Goal: Find specific page/section: Find specific page/section

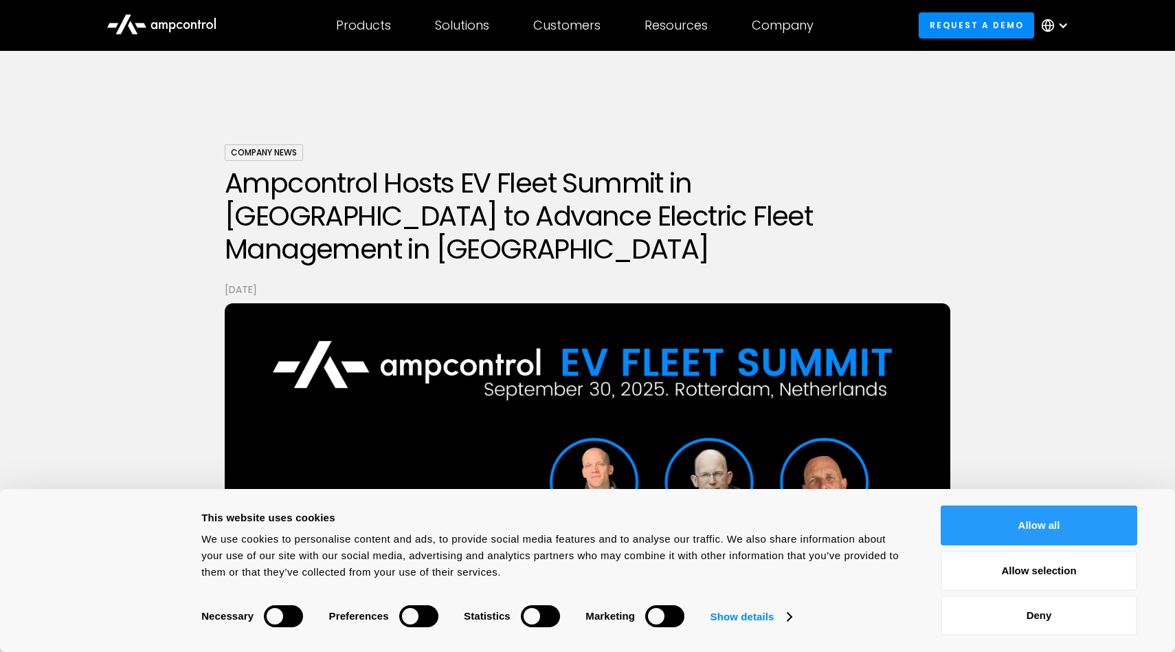
click at [989, 517] on button "Allow all" at bounding box center [1039, 525] width 197 height 40
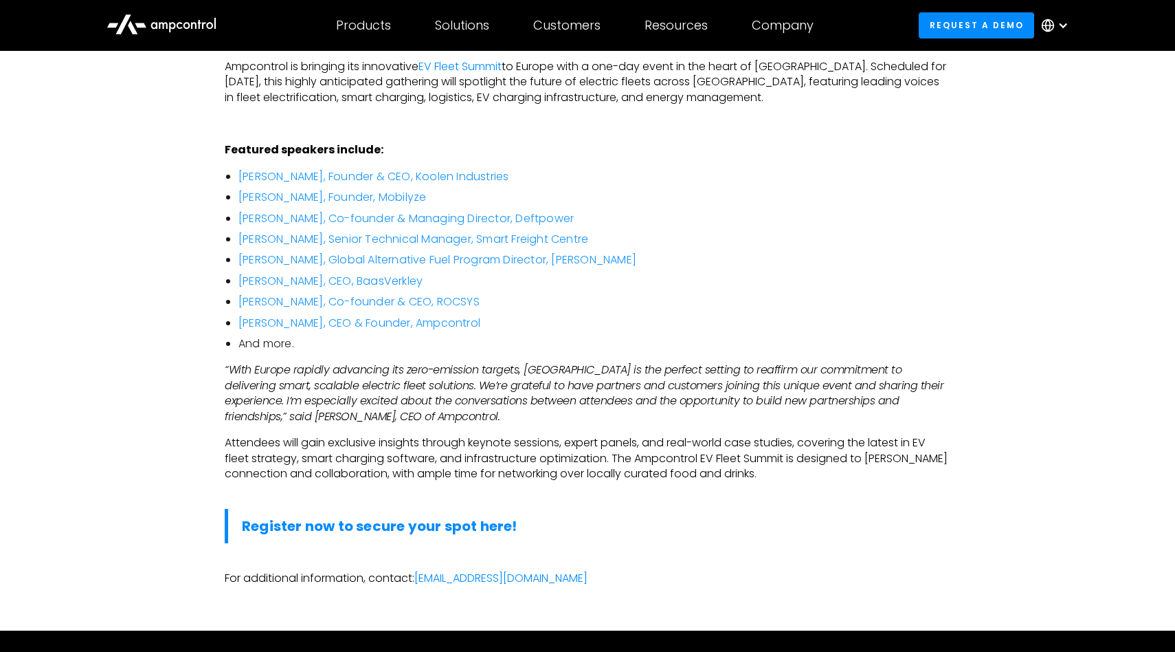
scroll to position [730, 0]
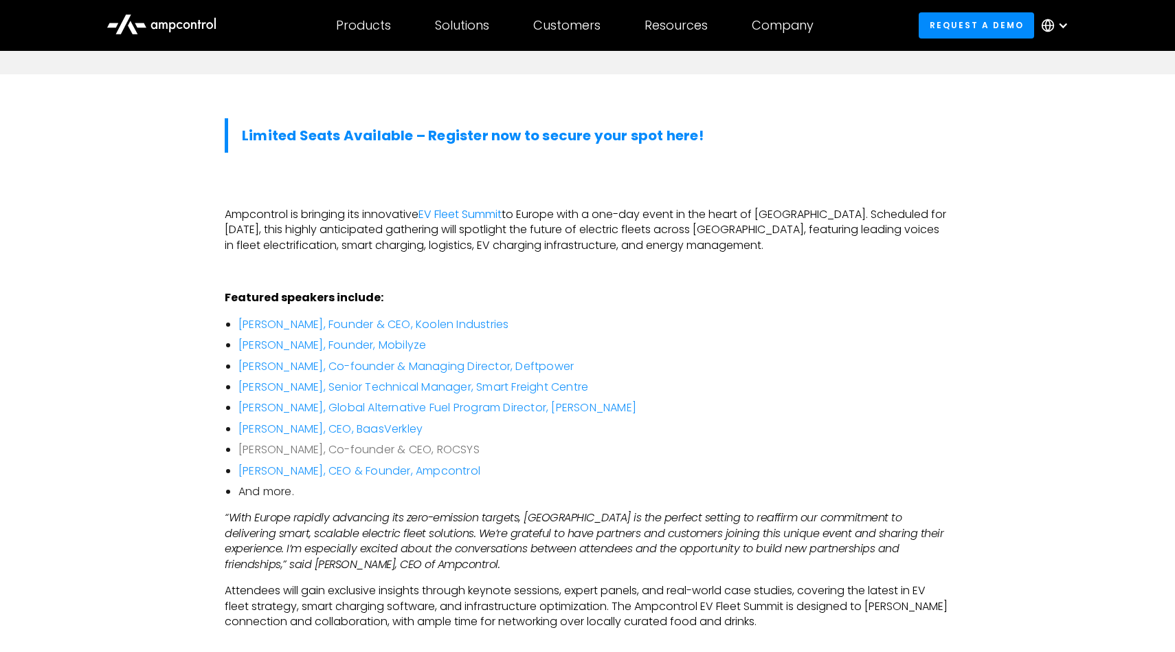
click at [397, 441] on link "[PERSON_NAME], Co-founder & CEO, ROCSYS" at bounding box center [359, 449] width 241 height 16
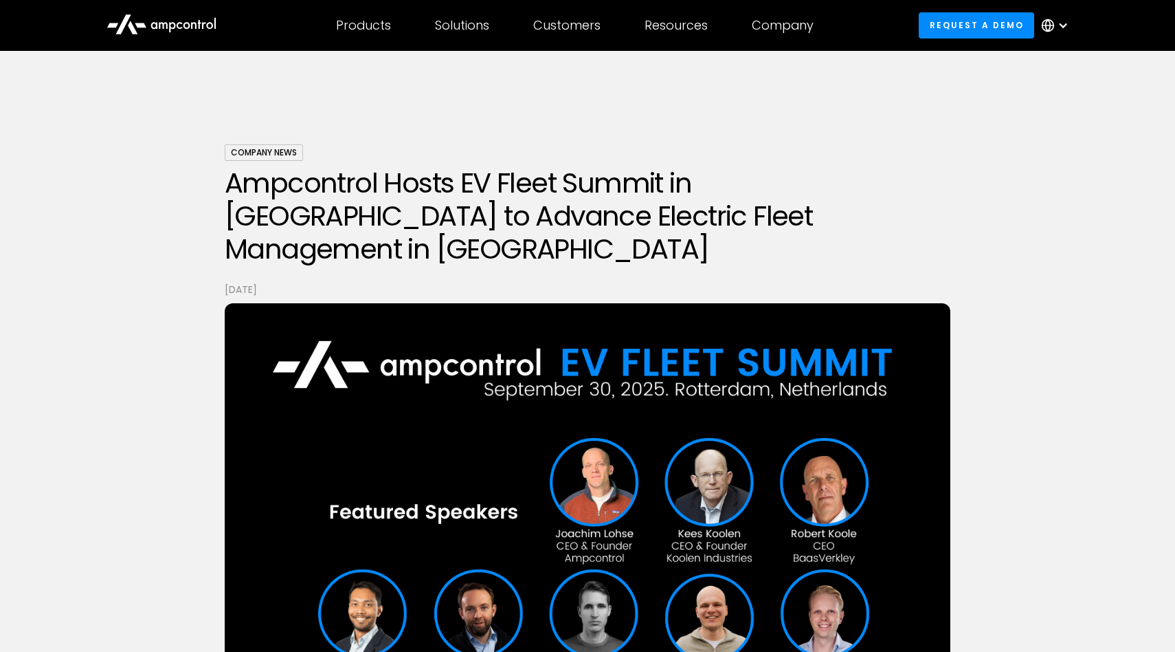
scroll to position [730, 0]
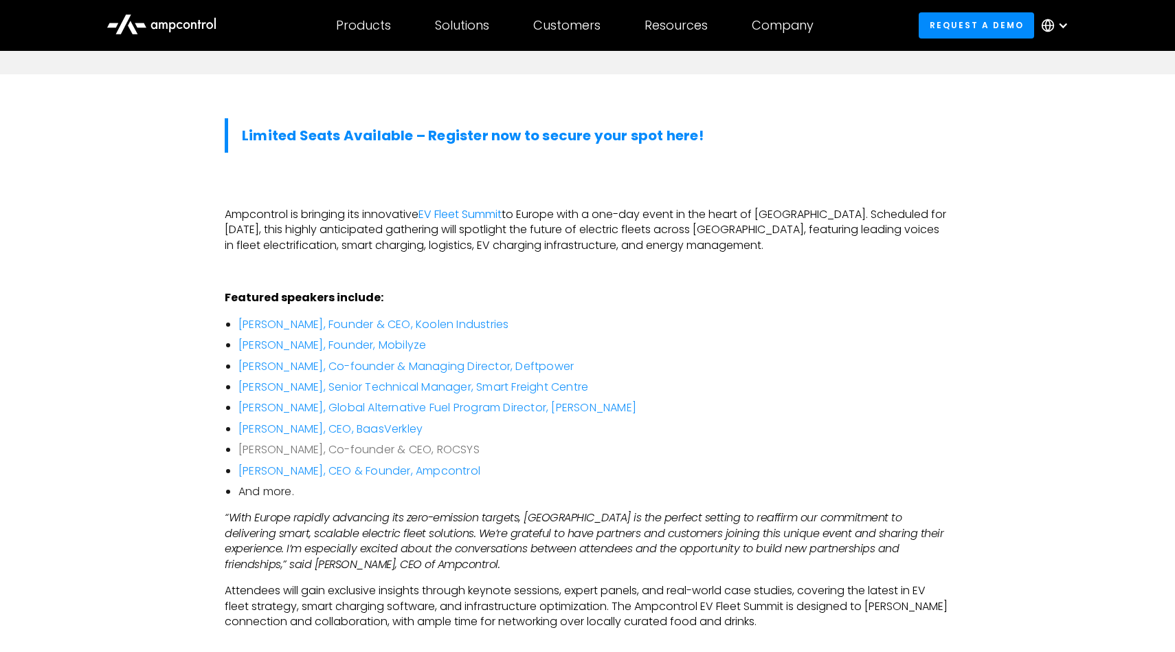
click at [406, 441] on link "[PERSON_NAME], Co-founder & CEO, ROCSYS" at bounding box center [359, 449] width 241 height 16
click at [379, 421] on link "[PERSON_NAME], CEO, BaasVerkley" at bounding box center [331, 429] width 184 height 16
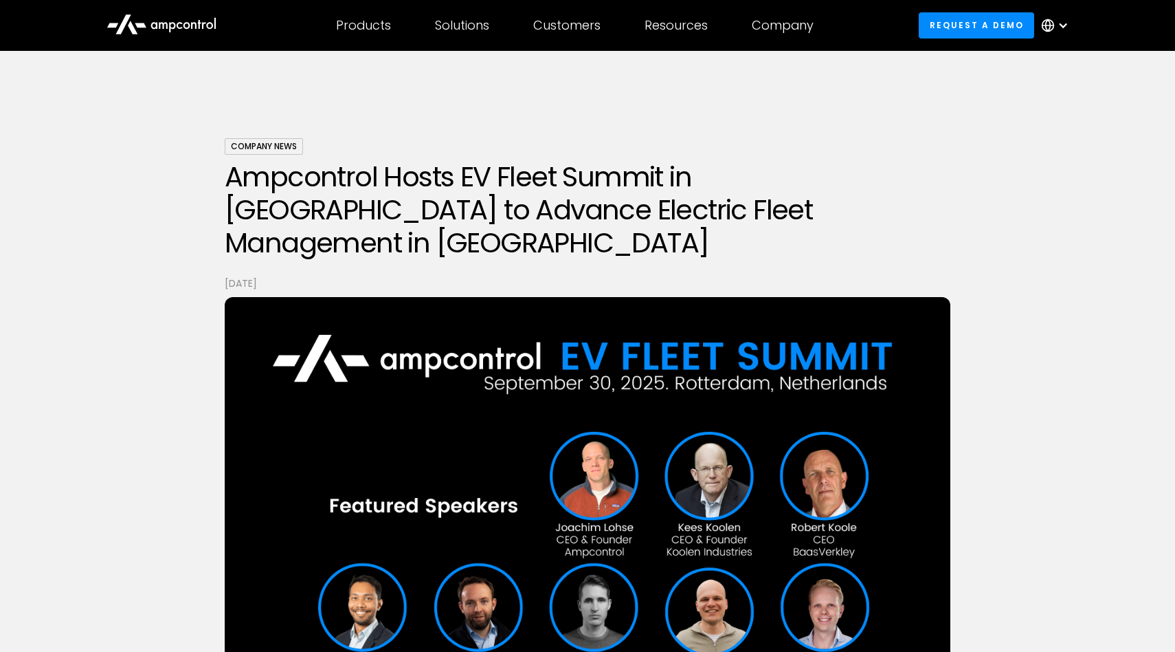
scroll to position [0, 0]
